Goal: Complete application form

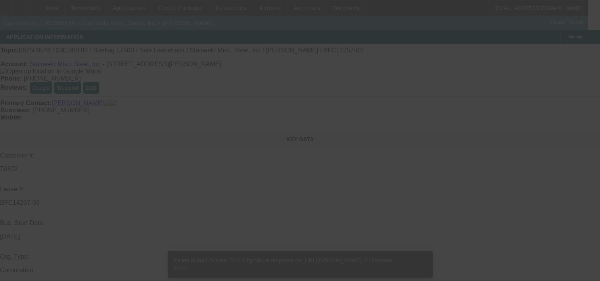
select select "0"
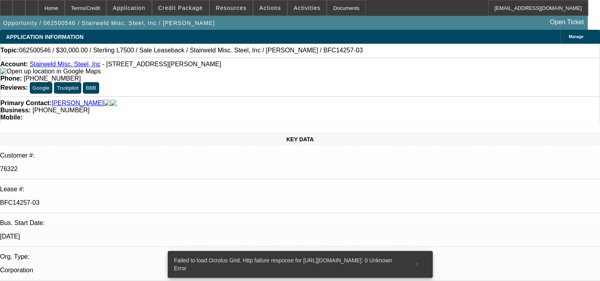
select select "0"
select select "2"
select select "0"
select select "6"
select select "0"
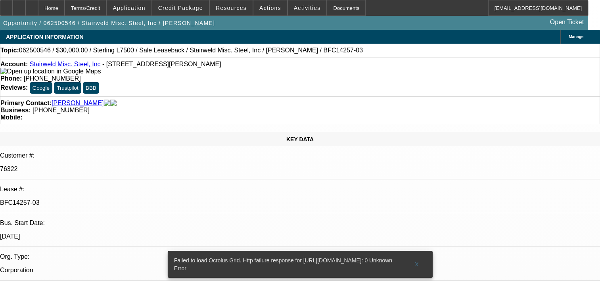
select select "0"
select select "2"
select select "0"
select select "6"
select select "0"
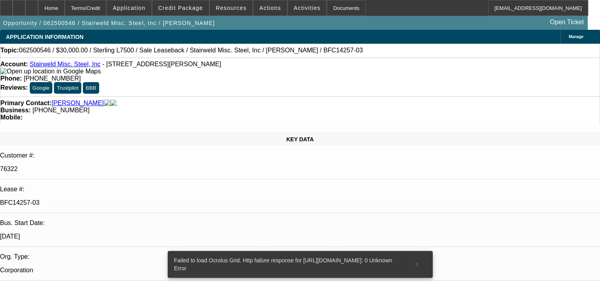
select select "0"
select select "2"
select select "0"
select select "6"
select select "0"
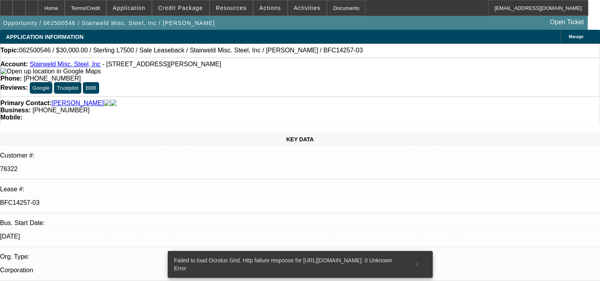
select select "2"
select select "0"
select select "6"
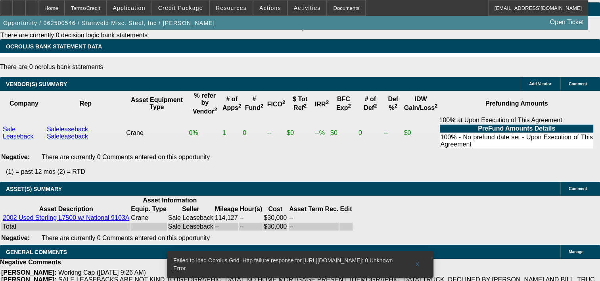
scroll to position [1692, 0]
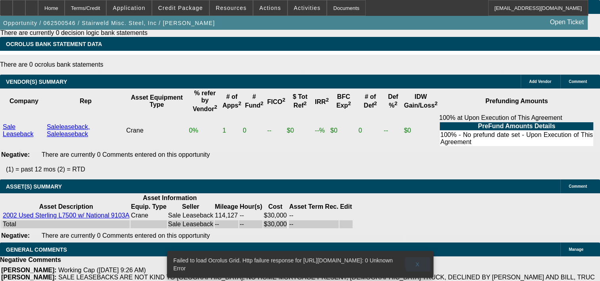
click at [420, 255] on span at bounding box center [417, 264] width 25 height 19
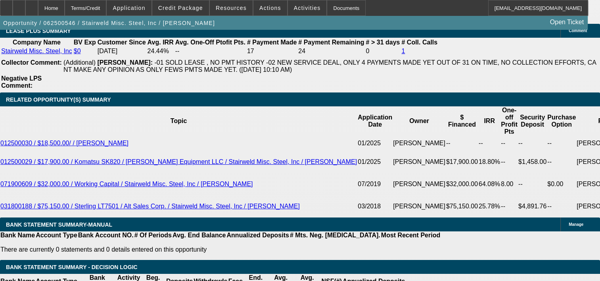
scroll to position [0, 181]
drag, startPoint x: 338, startPoint y: 239, endPoint x: 367, endPoint y: 218, distance: 35.9
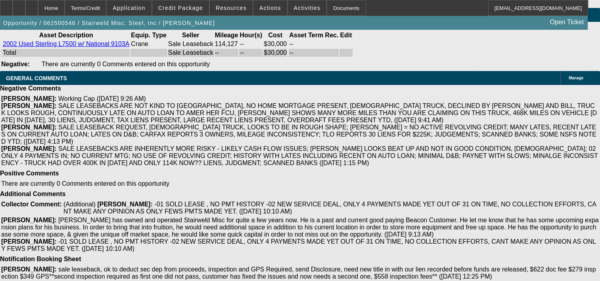
scroll to position [1885, 0]
